Goal: Information Seeking & Learning: Learn about a topic

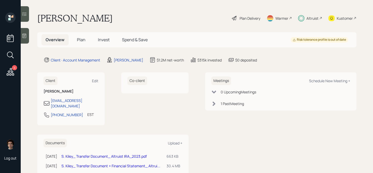
click at [11, 74] on icon at bounding box center [10, 71] width 9 height 9
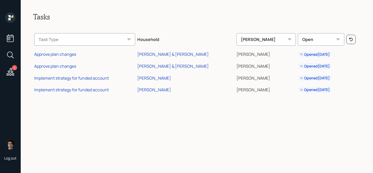
click at [13, 21] on icon at bounding box center [10, 17] width 10 height 10
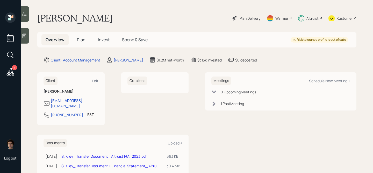
click at [107, 36] on h5 "Invest" at bounding box center [104, 39] width 20 height 11
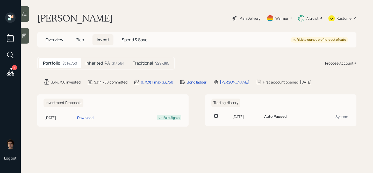
click at [141, 60] on div "Traditional $297,185" at bounding box center [151, 63] width 45 height 10
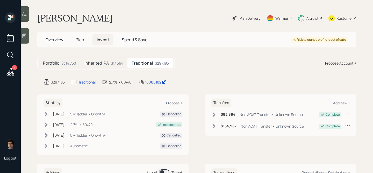
click at [111, 67] on div "Inherited IRA $17,564" at bounding box center [103, 63] width 47 height 10
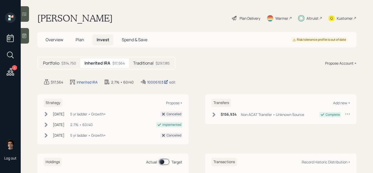
click at [150, 81] on div "10006103" at bounding box center [157, 81] width 21 height 5
